Goal: Transaction & Acquisition: Purchase product/service

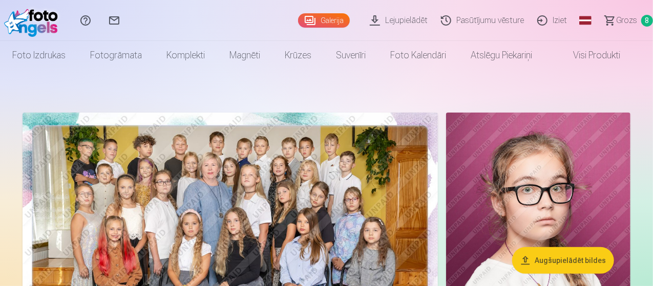
click at [641, 20] on span "8" at bounding box center [647, 21] width 12 height 12
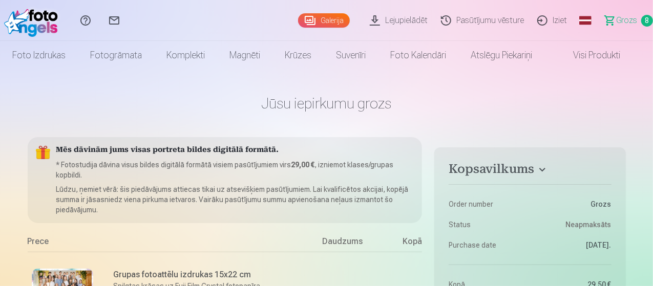
click at [545, 20] on link "Iziet" at bounding box center [553, 20] width 43 height 41
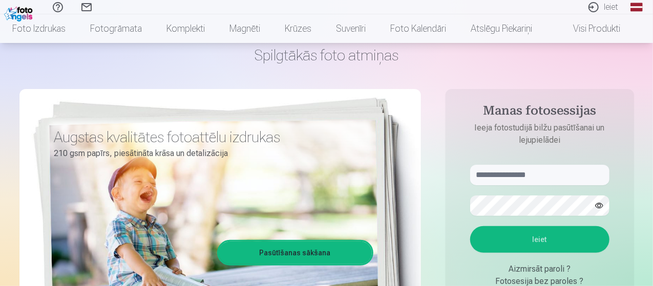
scroll to position [102, 0]
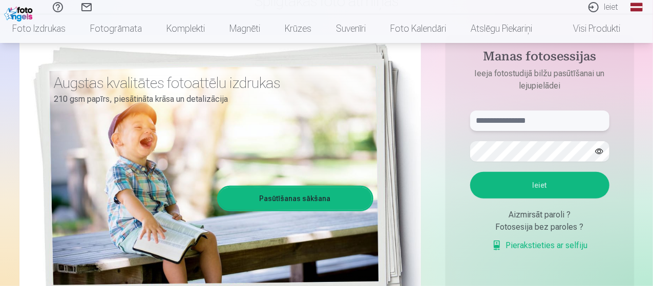
type input "**********"
click at [579, 178] on button "Ieiet" at bounding box center [539, 185] width 139 height 27
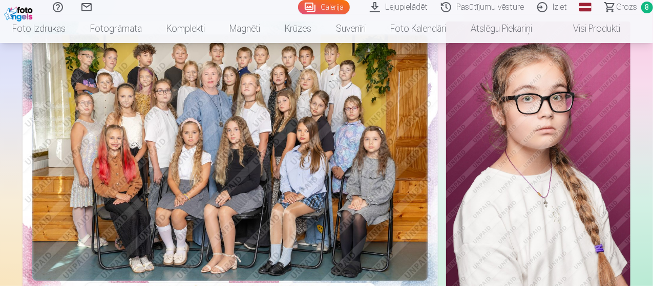
scroll to position [6472, 0]
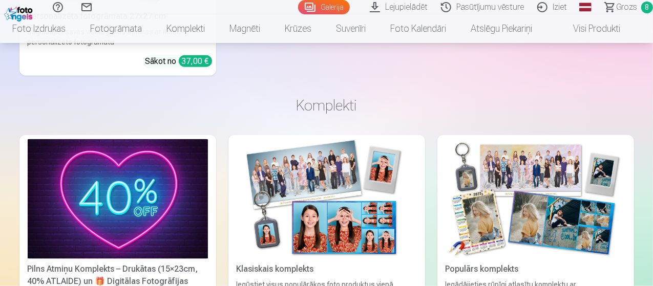
click at [641, 9] on span "8" at bounding box center [647, 8] width 12 height 12
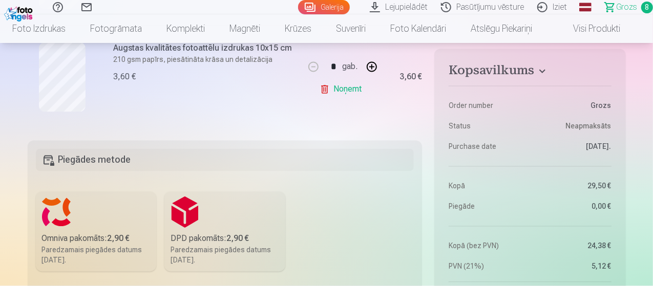
scroll to position [1127, 0]
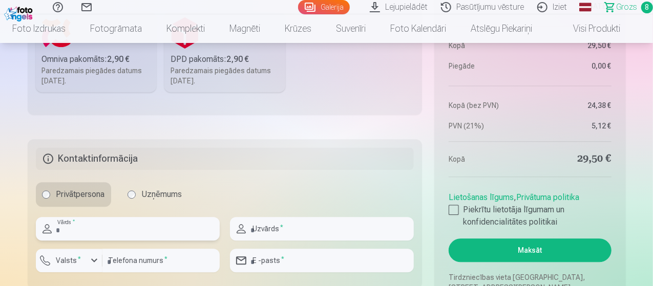
click at [128, 229] on input "text" at bounding box center [128, 229] width 184 height 24
type input "****"
type input "*******"
type input "********"
type input "**********"
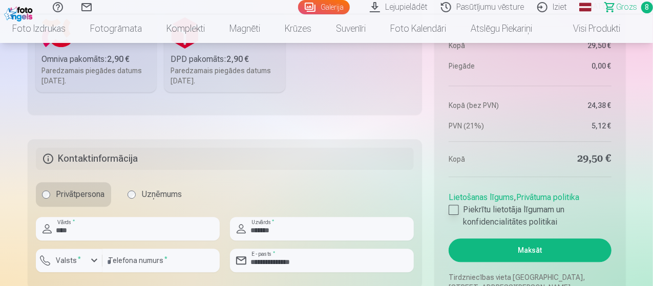
click at [455, 210] on div at bounding box center [454, 210] width 10 height 10
click at [513, 254] on button "Maksāt" at bounding box center [530, 251] width 162 height 24
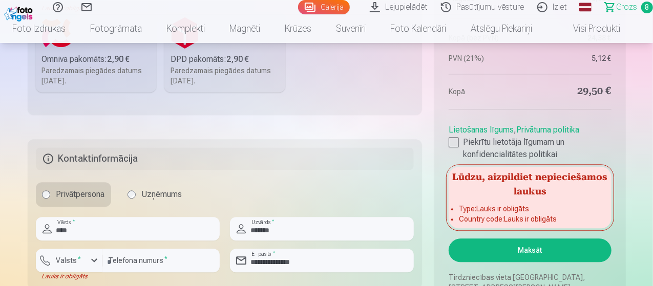
scroll to position [1281, 0]
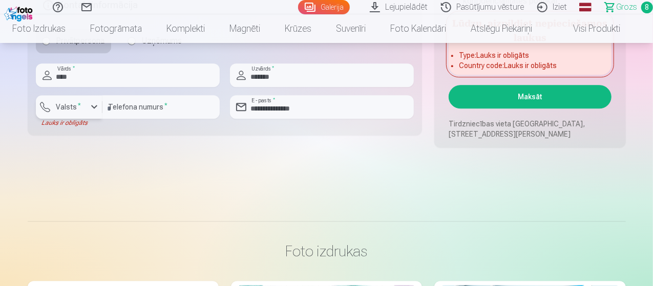
click at [95, 101] on div "button" at bounding box center [94, 107] width 12 height 12
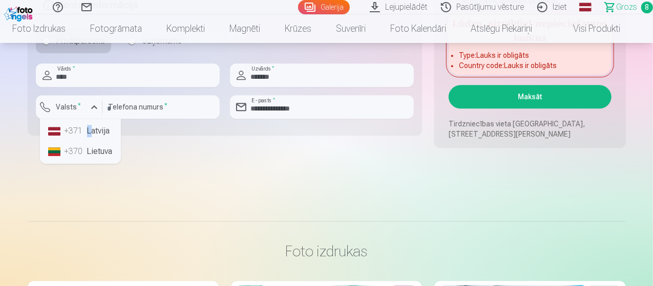
click at [90, 127] on li "+371 Latvija" at bounding box center [80, 131] width 73 height 20
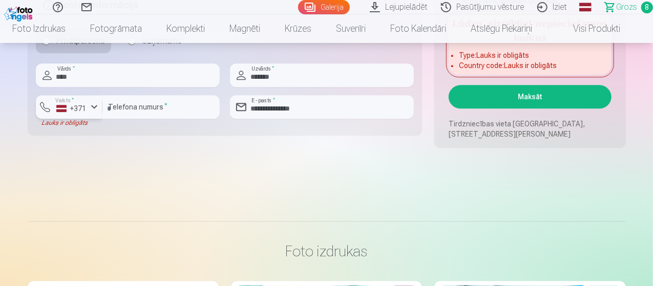
scroll to position [1178, 0]
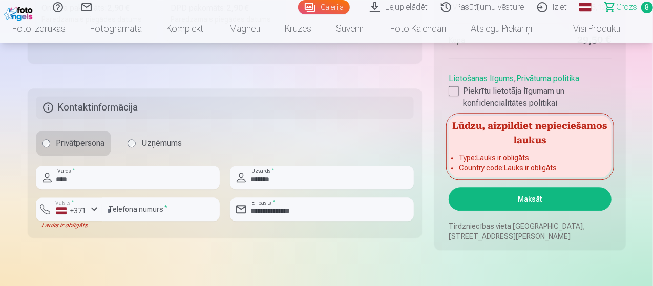
click at [494, 189] on button "Maksāt" at bounding box center [530, 200] width 162 height 24
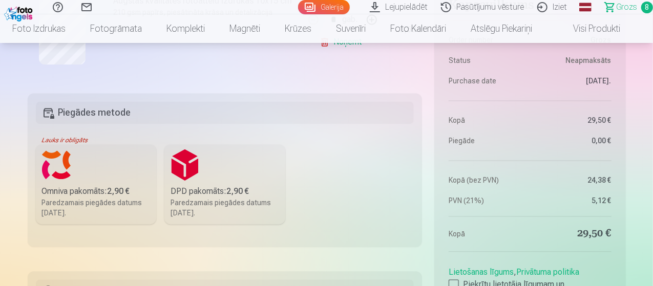
scroll to position [973, 0]
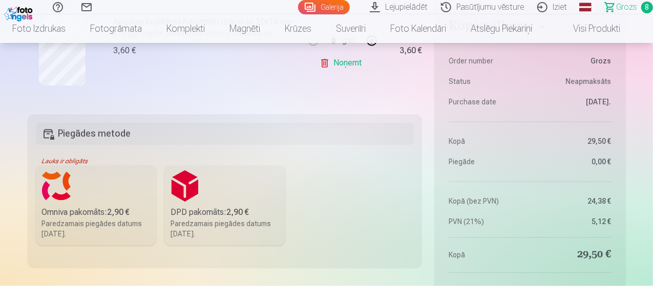
click at [208, 174] on label "DPD pakomāts : 2,90 € Paredzamais piegādes datums [DATE]." at bounding box center [224, 206] width 121 height 80
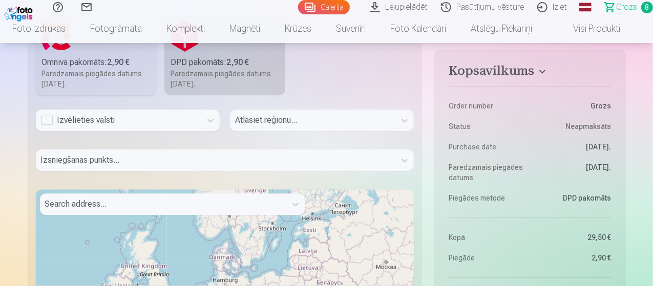
scroll to position [1127, 0]
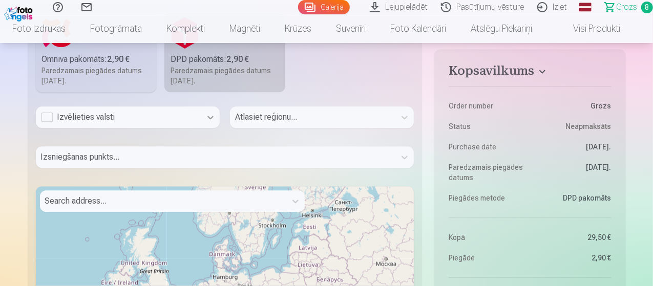
click at [215, 119] on div at bounding box center [210, 117] width 18 height 18
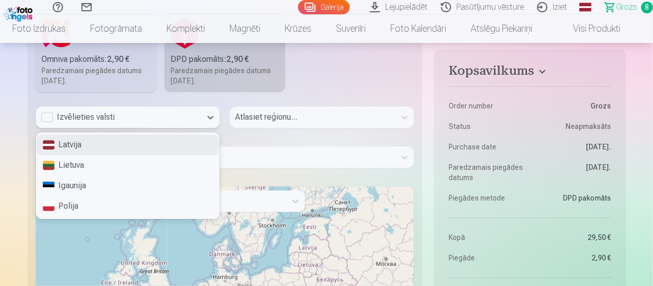
click at [96, 145] on div "Latvija" at bounding box center [127, 145] width 183 height 20
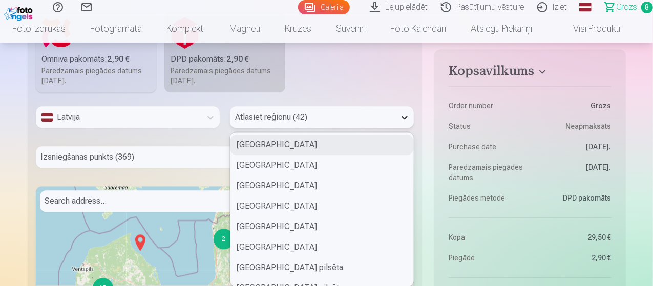
click at [404, 117] on icon at bounding box center [405, 118] width 6 height 4
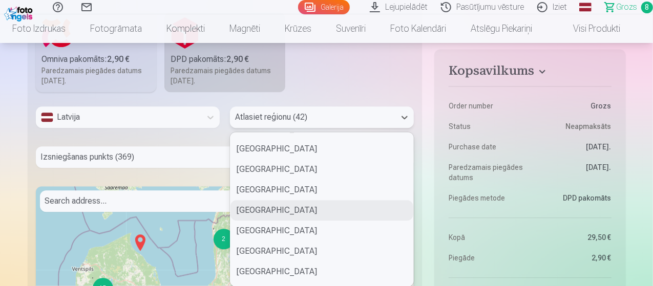
scroll to position [205, 0]
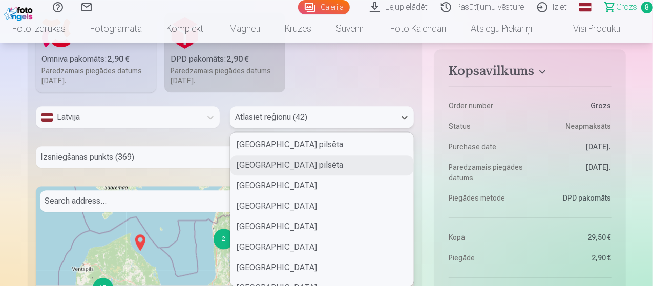
click at [315, 169] on div "[GEOGRAPHIC_DATA] pilsēta" at bounding box center [322, 165] width 183 height 20
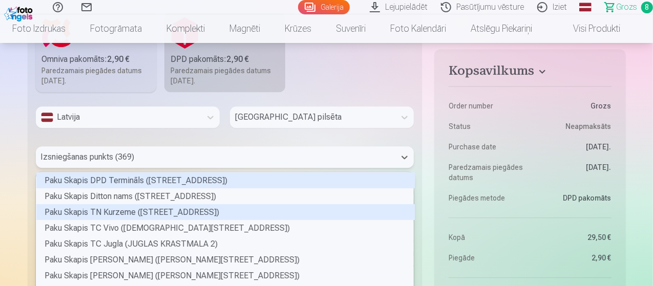
click at [205, 160] on div "369 results available. Use Up and Down to choose options, press Enter to select…" at bounding box center [225, 158] width 379 height 22
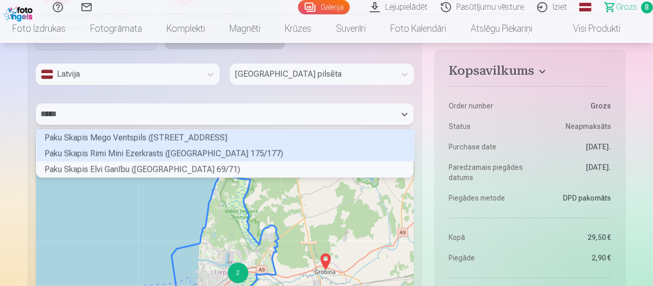
scroll to position [45, 375]
type input "******"
click at [167, 150] on div "Paku Skapis Rimi Mini Ezerkrasts ([GEOGRAPHIC_DATA] 175/177)" at bounding box center [225, 154] width 379 height 16
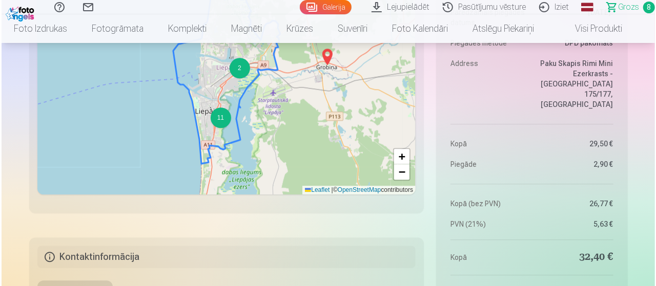
scroll to position [1529, 0]
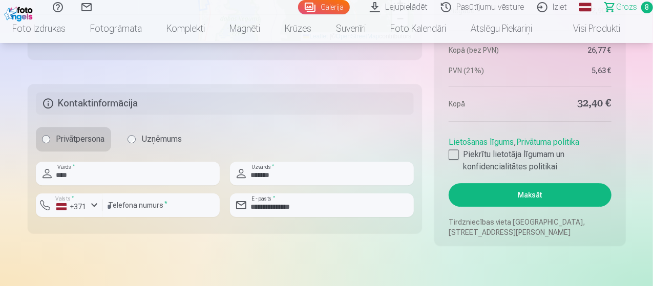
click at [548, 196] on button "Maksāt" at bounding box center [530, 195] width 162 height 24
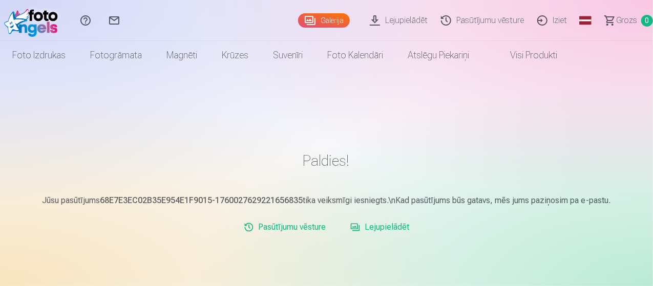
click at [391, 21] on link "Lejupielādēt" at bounding box center [400, 20] width 71 height 41
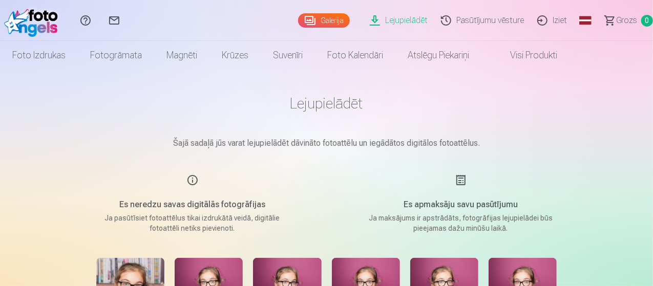
click at [552, 19] on link "Iziet" at bounding box center [553, 20] width 43 height 41
